Goal: Task Accomplishment & Management: Manage account settings

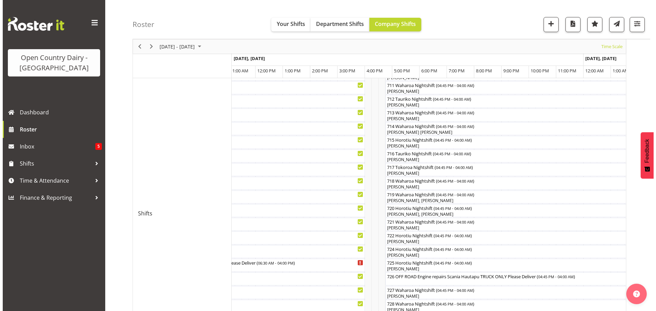
scroll to position [260, 0]
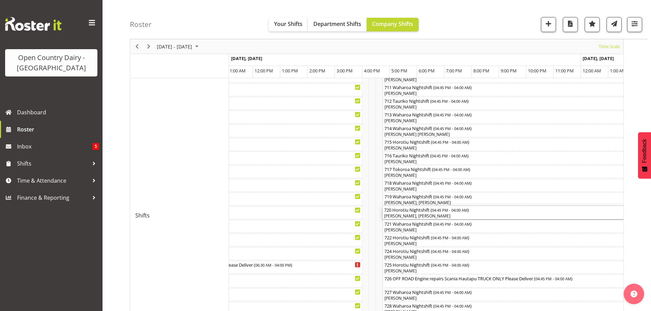
click at [411, 215] on div "[PERSON_NAME], [PERSON_NAME]" at bounding box center [536, 216] width 305 height 6
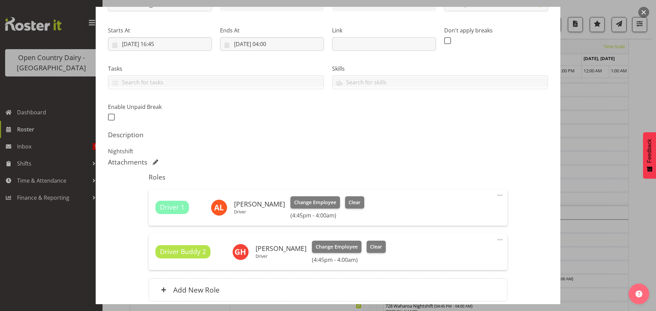
scroll to position [103, 0]
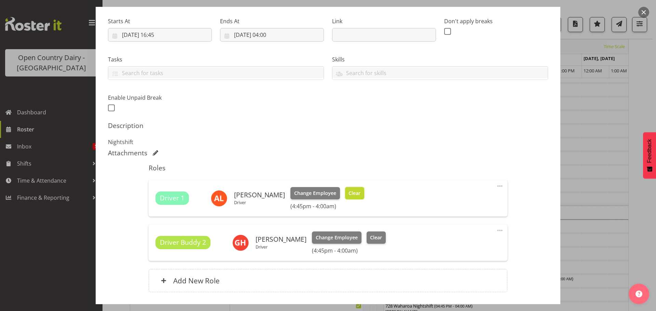
click at [350, 194] on span "Clear" at bounding box center [355, 194] width 12 height 8
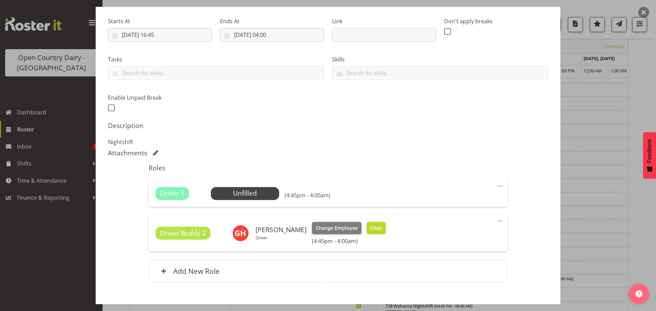
click at [370, 226] on span "Clear" at bounding box center [376, 229] width 12 height 8
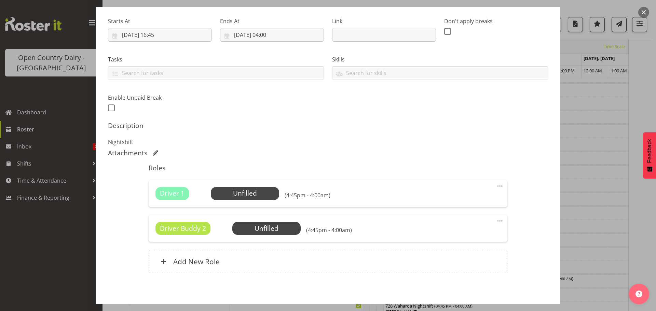
click at [496, 220] on span at bounding box center [500, 221] width 8 height 8
click at [448, 260] on link "Delete" at bounding box center [471, 262] width 66 height 12
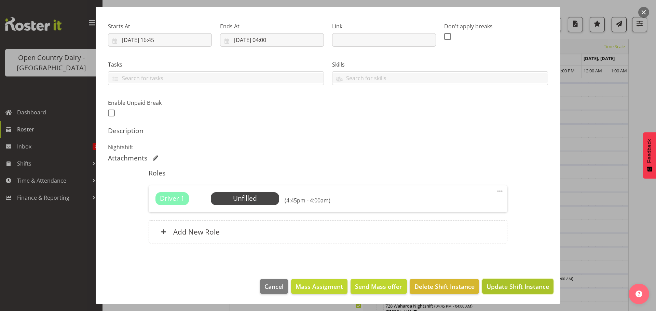
click at [500, 284] on span "Update Shift Instance" at bounding box center [518, 286] width 63 height 9
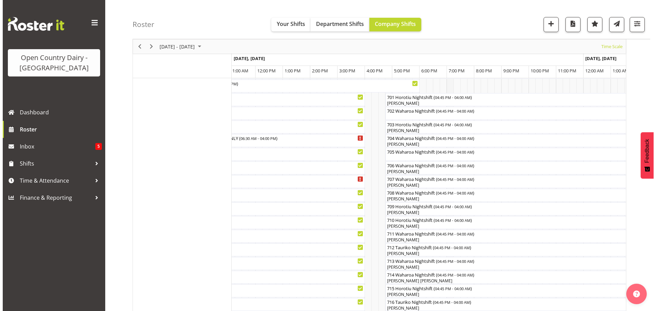
scroll to position [129, 0]
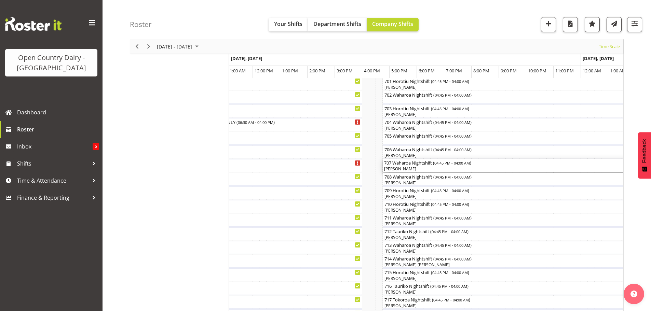
click at [429, 169] on div "[PERSON_NAME]" at bounding box center [536, 169] width 305 height 6
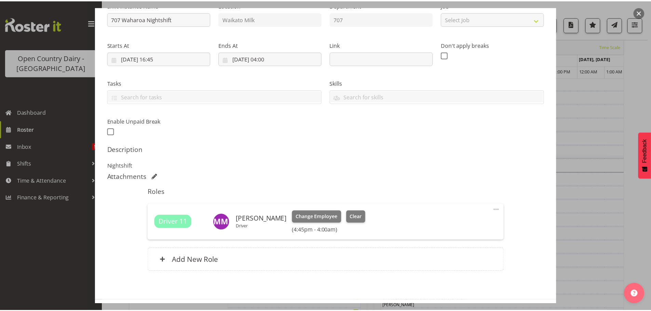
scroll to position [107, 0]
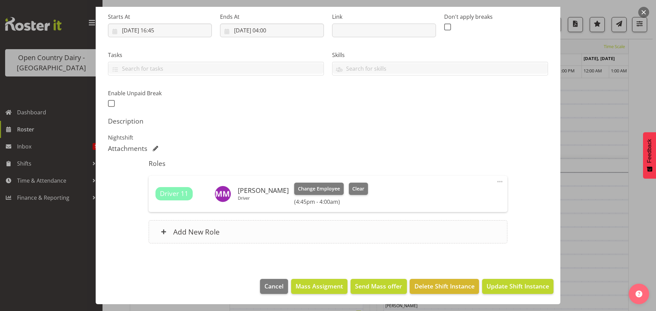
click at [182, 232] on h6 "Add New Role" at bounding box center [196, 232] width 46 height 9
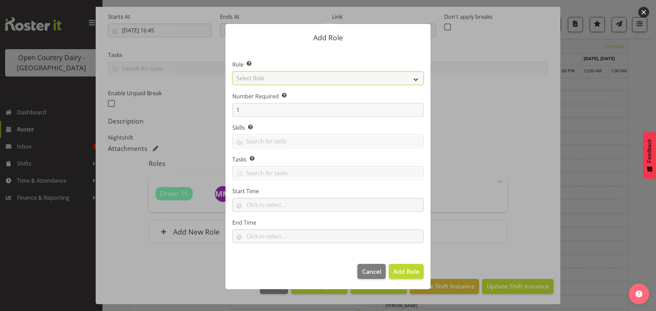
click at [398, 79] on select "Select Role Cadet Driver Crew Leader Driver Driver Buddy Driver Assessor Dayshi…" at bounding box center [327, 78] width 191 height 14
select select "1436"
click at [232, 71] on select "Select Role Cadet Driver Crew Leader Driver Driver Buddy Driver Assessor Dayshi…" at bounding box center [327, 78] width 191 height 14
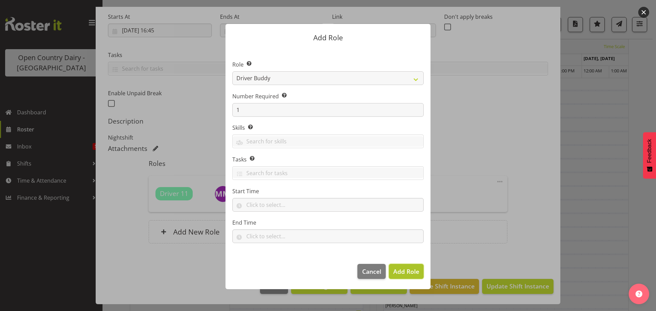
click at [405, 270] on span "Add Role" at bounding box center [406, 272] width 26 height 8
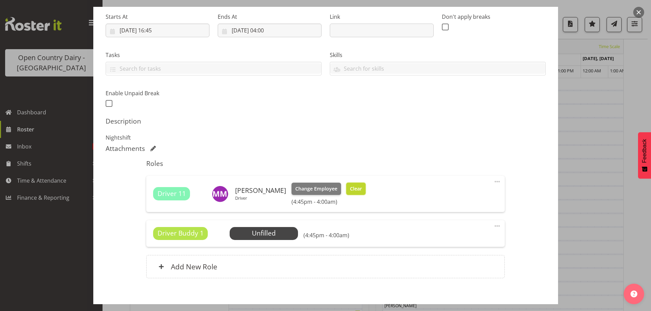
click at [351, 188] on span "Clear" at bounding box center [356, 189] width 12 height 8
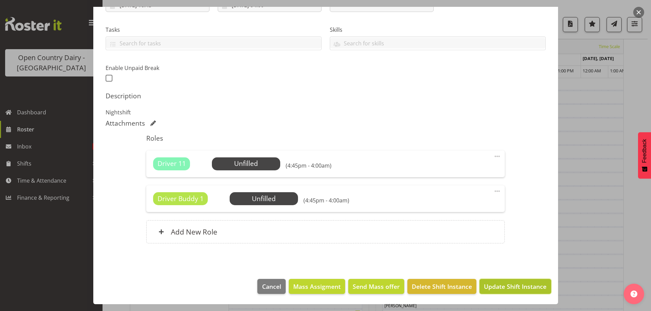
click at [502, 287] on span "Update Shift Instance" at bounding box center [515, 286] width 63 height 9
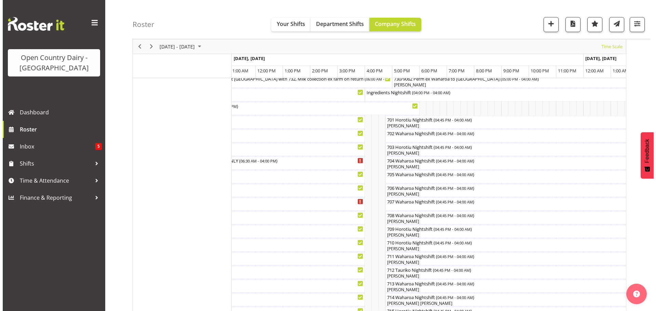
scroll to position [95, 0]
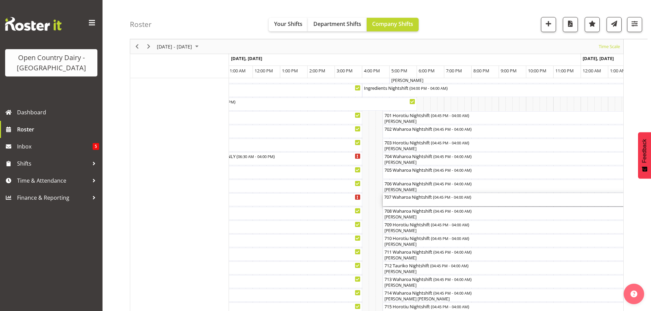
click at [414, 203] on div "707 Waharoa Nightshift ( 04:45 PM - 04:00 AM )" at bounding box center [536, 199] width 305 height 13
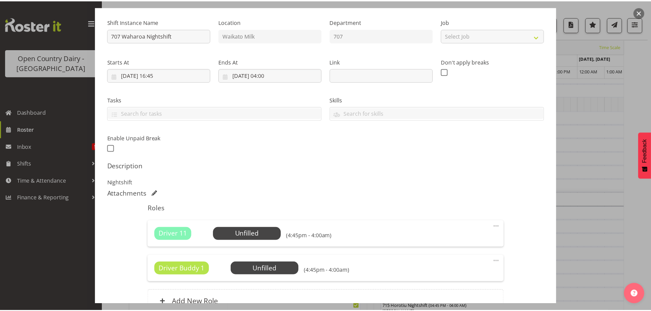
scroll to position [68, 0]
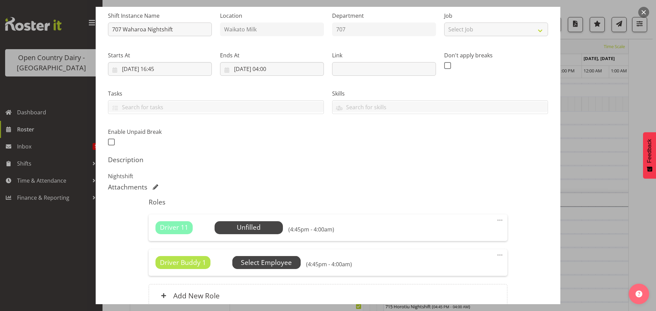
click at [0, 0] on span "Select Employee" at bounding box center [0, 0] width 0 height 0
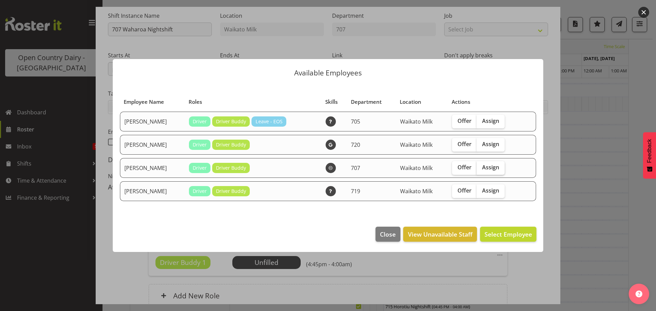
click at [486, 167] on span "Assign" at bounding box center [490, 167] width 17 height 7
click at [481, 167] on input "Assign" at bounding box center [479, 167] width 4 height 4
checkbox input "true"
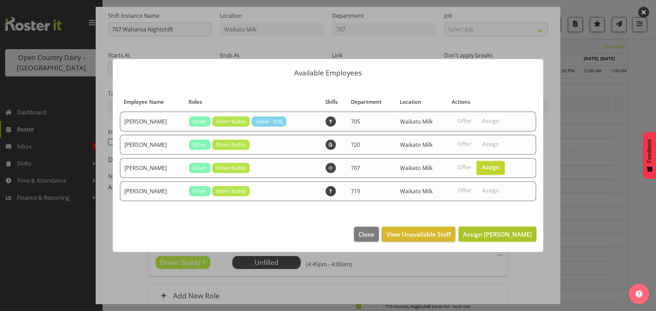
click at [500, 232] on span "Assign [PERSON_NAME]" at bounding box center [497, 234] width 69 height 8
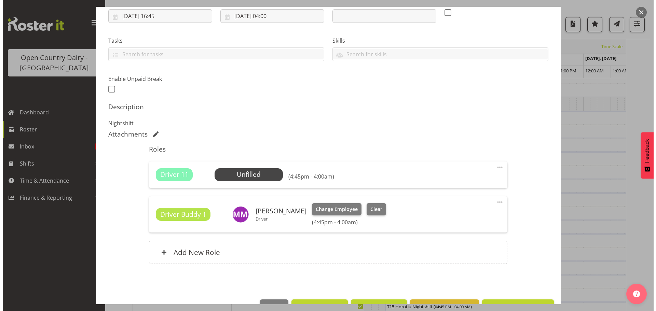
scroll to position [142, 0]
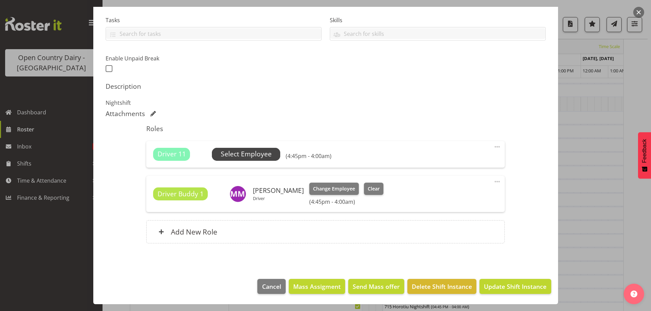
click at [253, 151] on span "Select Employee" at bounding box center [246, 154] width 51 height 10
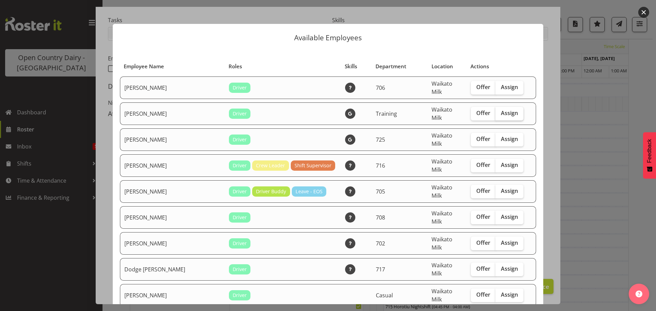
click at [501, 110] on span "Assign" at bounding box center [509, 113] width 17 height 7
click at [498, 111] on input "Assign" at bounding box center [498, 113] width 4 height 4
checkbox input "true"
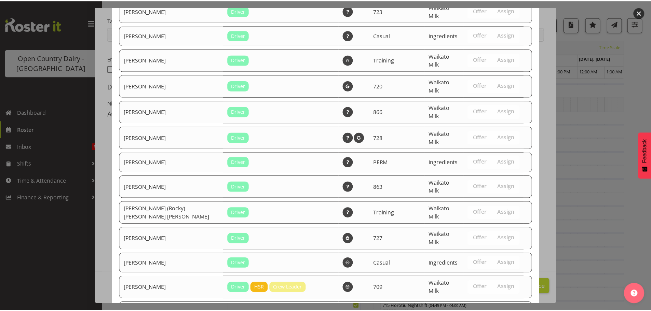
scroll to position [610, 0]
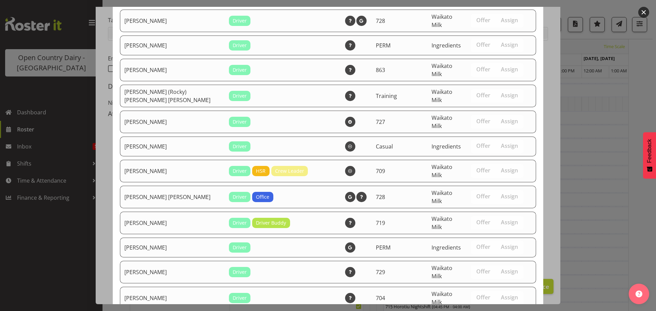
drag, startPoint x: 496, startPoint y: 283, endPoint x: 489, endPoint y: 270, distance: 14.1
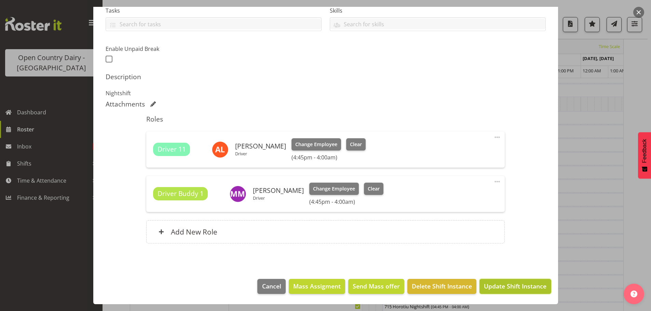
click at [505, 283] on span "Update Shift Instance" at bounding box center [515, 286] width 63 height 9
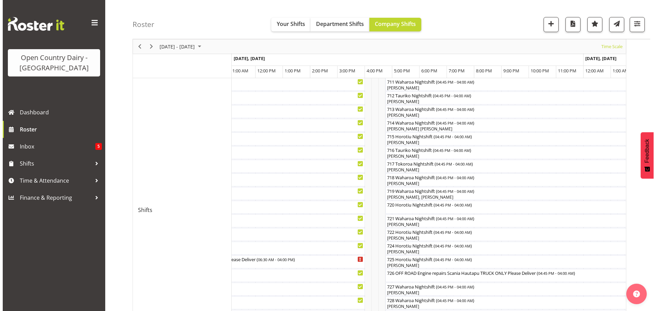
scroll to position [266, 0]
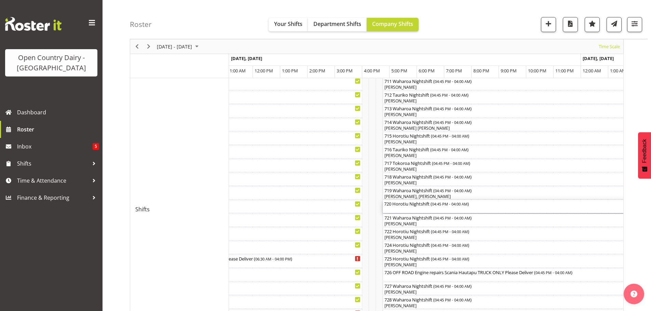
click at [413, 209] on div "720 Horotiu Nightshift ( 04:45 PM - 04:00 AM )" at bounding box center [536, 206] width 305 height 13
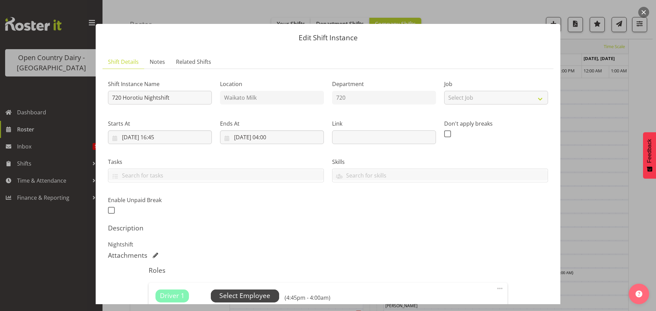
click at [251, 294] on span "Select Employee" at bounding box center [244, 296] width 51 height 10
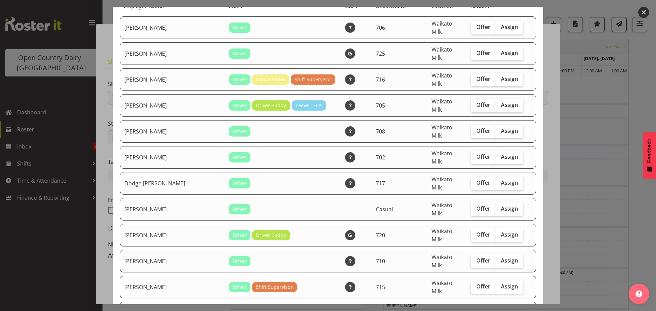
scroll to position [68, 0]
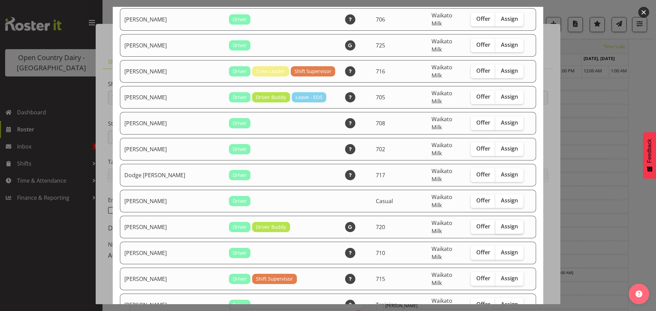
click at [501, 223] on span "Assign" at bounding box center [509, 226] width 17 height 7
click at [496, 225] on input "Assign" at bounding box center [498, 227] width 4 height 4
checkbox input "true"
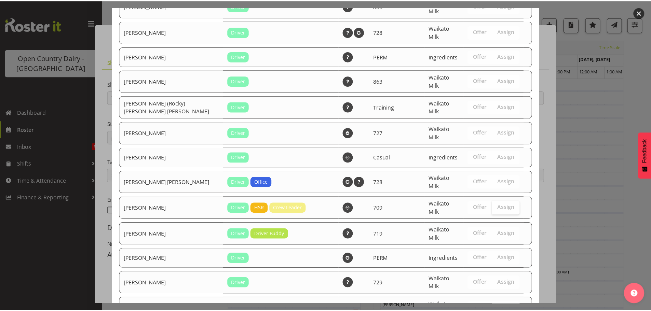
scroll to position [586, 0]
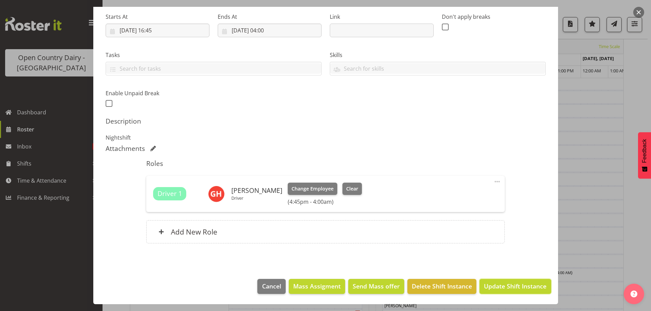
drag, startPoint x: 500, startPoint y: 285, endPoint x: 498, endPoint y: 275, distance: 9.7
click at [500, 285] on span "Update Shift Instance" at bounding box center [515, 286] width 63 height 9
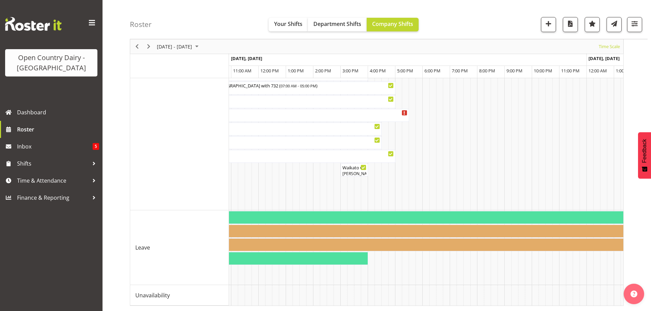
scroll to position [0, 1550]
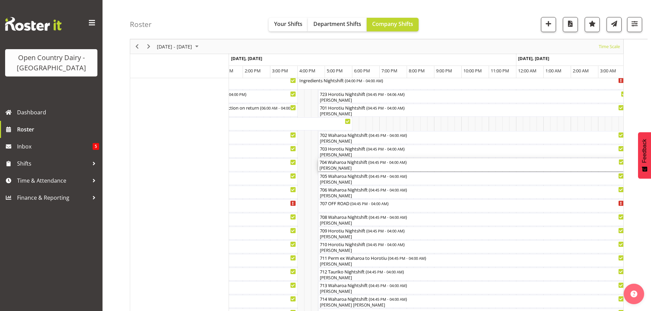
click at [361, 168] on div "[PERSON_NAME]" at bounding box center [472, 168] width 305 height 6
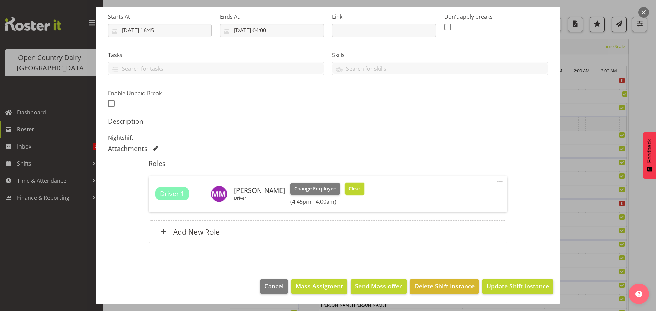
click at [351, 186] on span "Clear" at bounding box center [355, 189] width 12 height 8
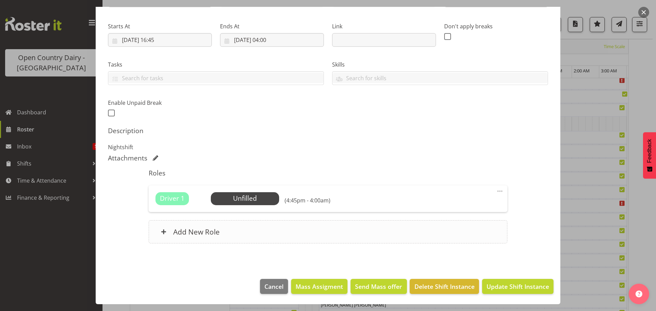
click at [191, 232] on h6 "Add New Role" at bounding box center [196, 232] width 46 height 9
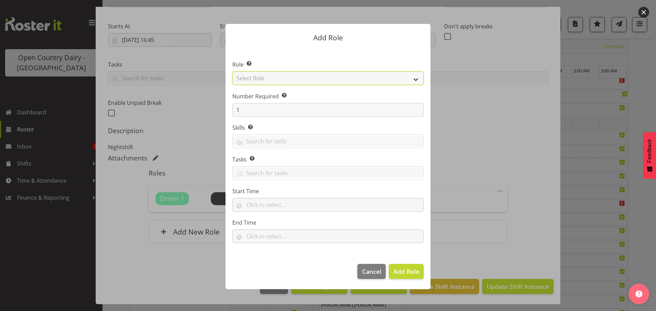
click at [344, 80] on select "Select Role Cadet Driver Crew Leader Driver Driver Buddy Driver Assessor Dayshi…" at bounding box center [327, 78] width 191 height 14
select select "1436"
click at [232, 71] on select "Select Role Cadet Driver Crew Leader Driver Driver Buddy Driver Assessor Dayshi…" at bounding box center [327, 78] width 191 height 14
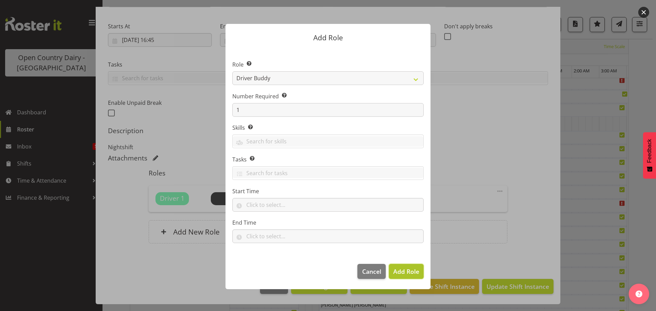
click at [402, 272] on span "Add Role" at bounding box center [406, 272] width 26 height 8
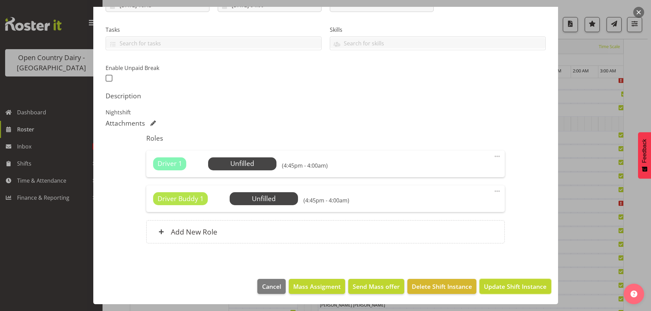
click at [504, 282] on span "Update Shift Instance" at bounding box center [515, 286] width 63 height 9
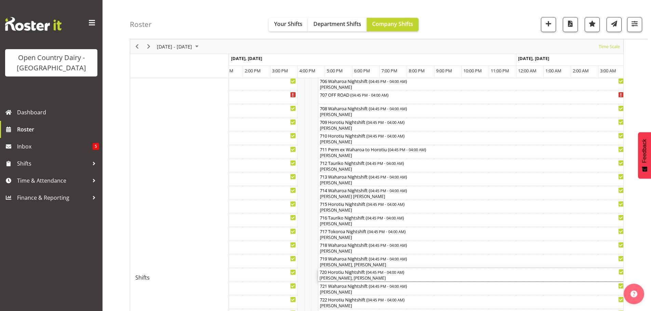
click at [356, 278] on div "[PERSON_NAME], [PERSON_NAME]" at bounding box center [472, 278] width 305 height 6
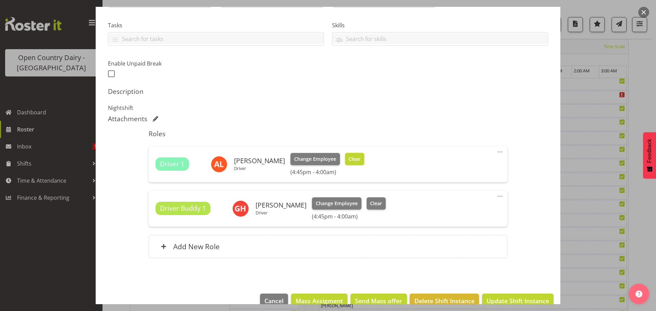
click at [351, 161] on span "Clear" at bounding box center [355, 159] width 12 height 8
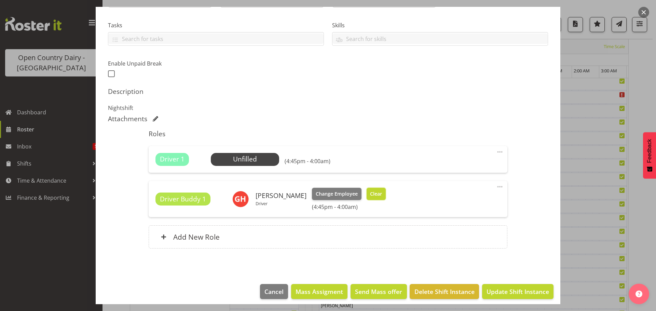
click at [370, 195] on span "Clear" at bounding box center [376, 194] width 12 height 8
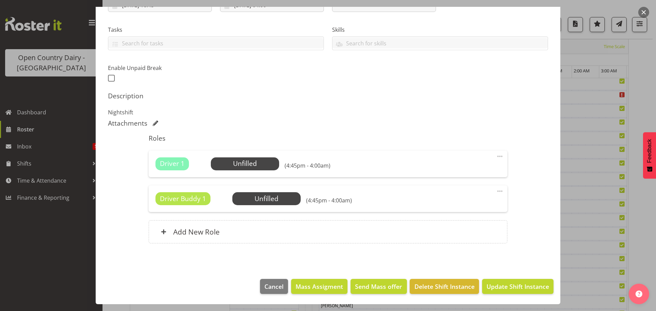
click at [496, 191] on span at bounding box center [500, 191] width 8 height 8
click at [453, 231] on link "Delete" at bounding box center [471, 232] width 66 height 12
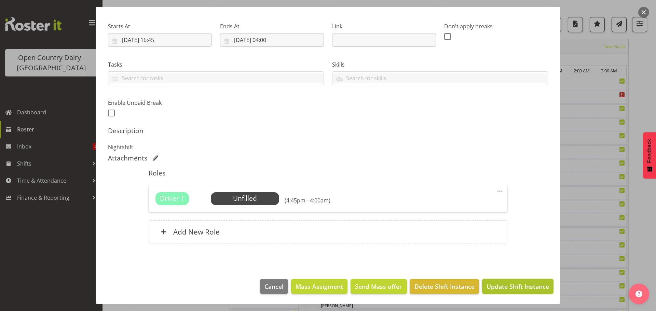
click at [511, 286] on span "Update Shift Instance" at bounding box center [518, 286] width 63 height 9
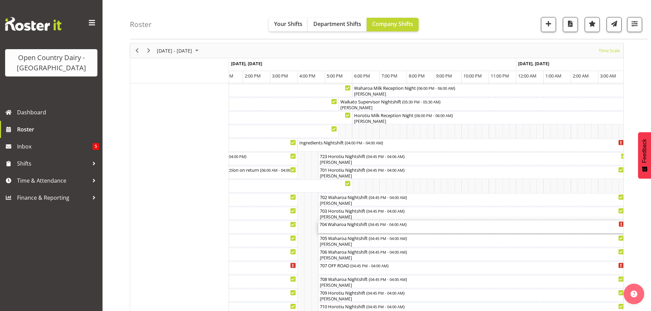
click at [349, 229] on div "704 Waharoa Nightshift ( 04:45 PM - 04:00 AM )" at bounding box center [472, 227] width 305 height 13
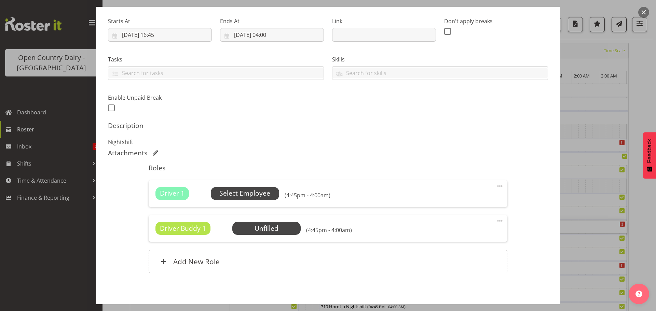
click at [253, 193] on span "Select Employee" at bounding box center [244, 194] width 51 height 10
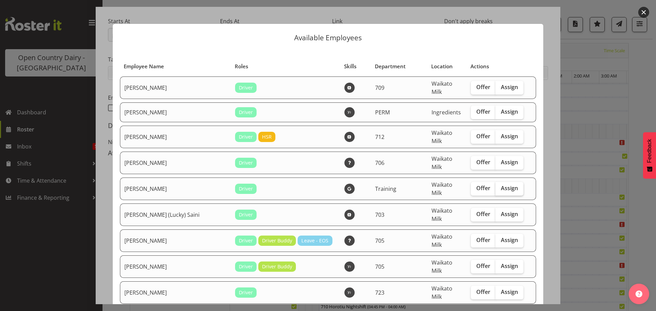
click at [501, 185] on span "Assign" at bounding box center [509, 188] width 17 height 7
click at [499, 186] on input "Assign" at bounding box center [498, 188] width 4 height 4
checkbox input "true"
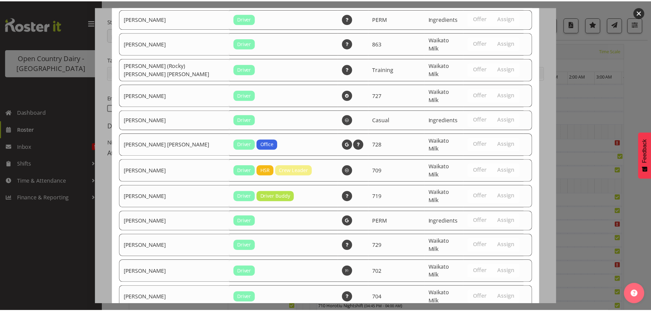
scroll to position [1330, 0]
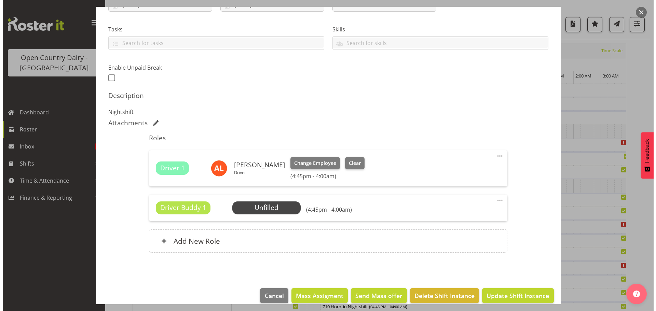
scroll to position [142, 0]
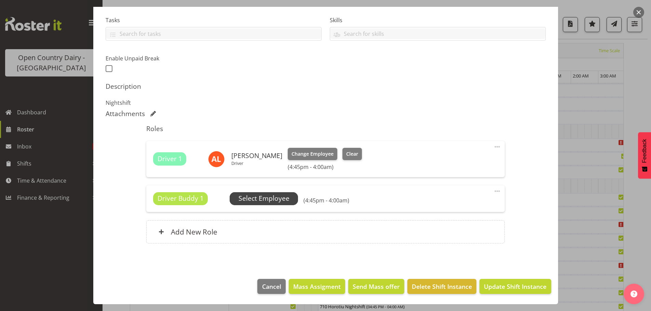
click at [262, 200] on span "Select Employee" at bounding box center [264, 199] width 51 height 10
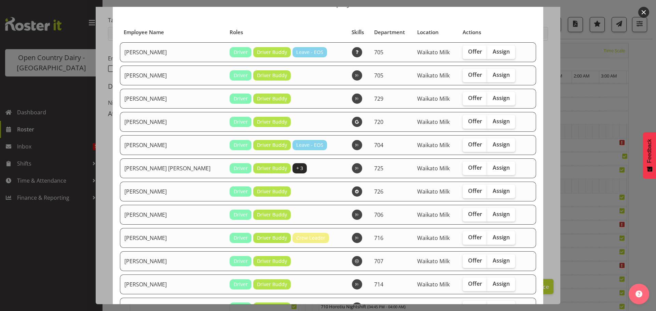
scroll to position [68, 0]
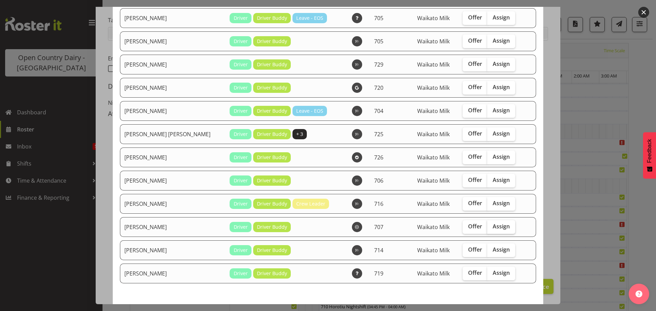
click at [493, 227] on span "Assign" at bounding box center [501, 226] width 17 height 7
click at [487, 227] on input "Assign" at bounding box center [489, 227] width 4 height 4
checkbox input "true"
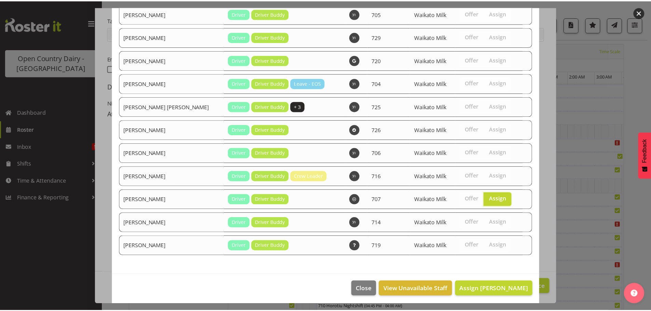
scroll to position [98, 0]
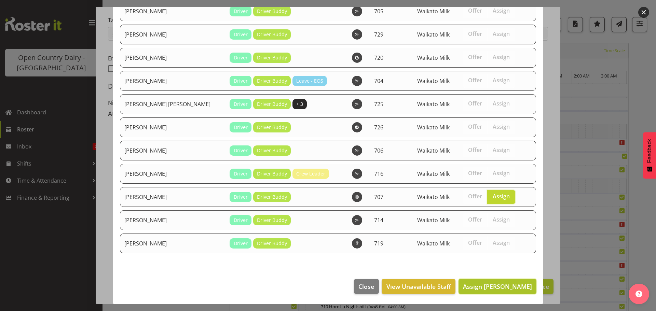
click at [501, 287] on span "Assign [PERSON_NAME]" at bounding box center [497, 287] width 69 height 8
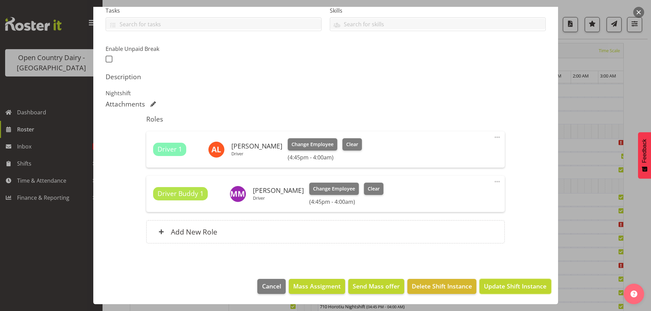
drag, startPoint x: 503, startPoint y: 286, endPoint x: 502, endPoint y: 277, distance: 9.2
click at [503, 286] on span "Update Shift Instance" at bounding box center [515, 286] width 63 height 9
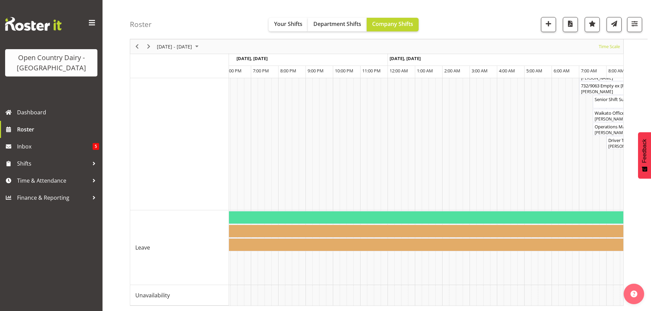
scroll to position [0, 1826]
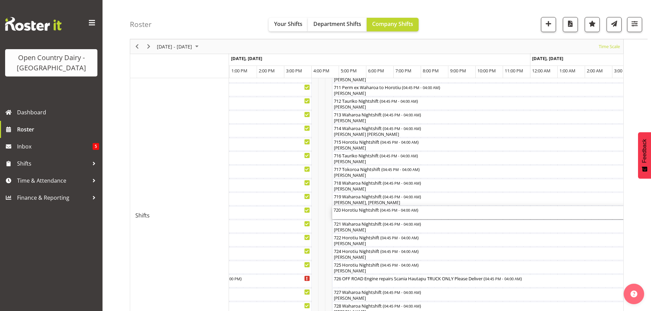
click at [365, 214] on div "720 Horotiu Nightshift ( 04:45 PM - 04:00 AM )" at bounding box center [486, 212] width 305 height 13
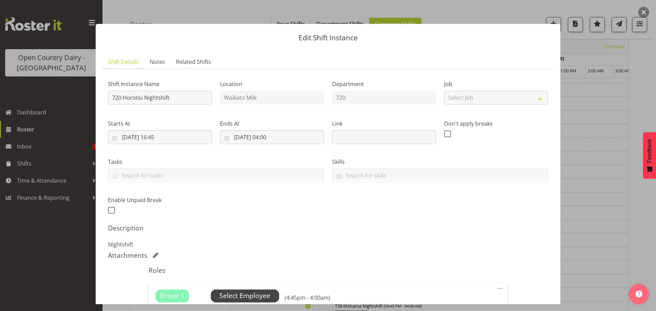
click at [246, 294] on span "Select Employee" at bounding box center [244, 296] width 51 height 10
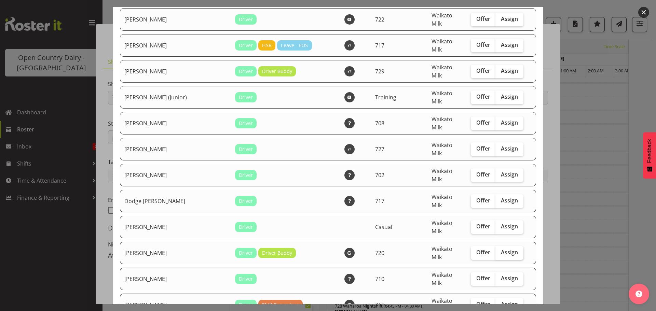
click at [501, 249] on span "Assign" at bounding box center [509, 252] width 17 height 7
click at [497, 250] on input "Assign" at bounding box center [498, 252] width 4 height 4
checkbox input "true"
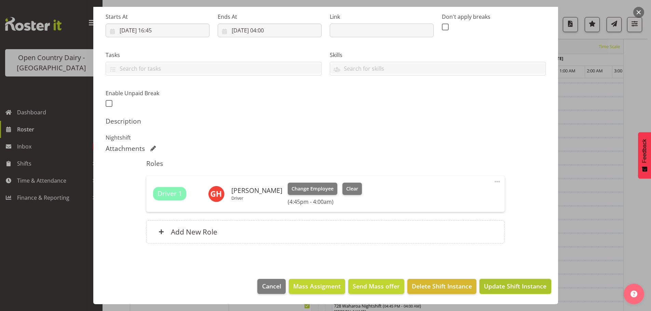
click at [501, 285] on span "Update Shift Instance" at bounding box center [515, 286] width 63 height 9
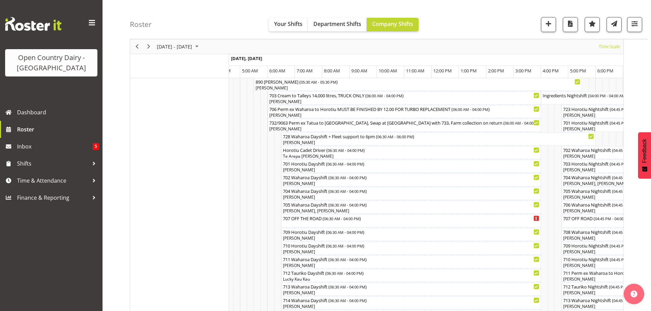
scroll to position [0, 0]
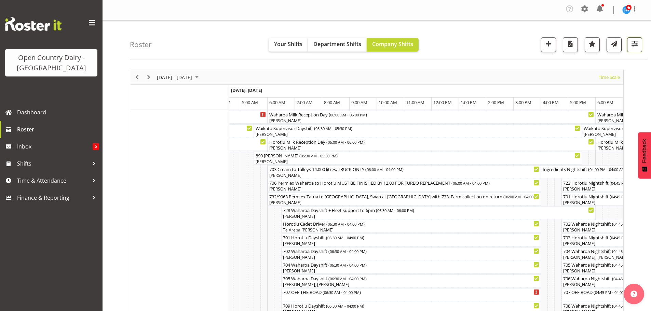
click at [634, 44] on span "button" at bounding box center [634, 43] width 9 height 9
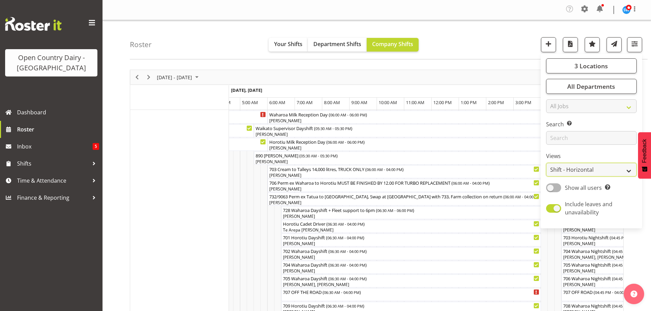
click at [573, 169] on select "Staff Role Shift - Horizontal Shift - Vertical Staff - Location" at bounding box center [591, 170] width 91 height 14
select select "staff"
click at [546, 163] on select "Staff Role Shift - Horizontal Shift - Vertical Staff - Location" at bounding box center [591, 170] width 91 height 14
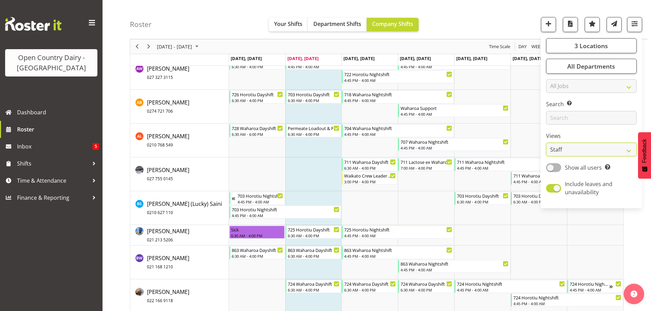
scroll to position [581, 0]
